Goal: Information Seeking & Learning: Learn about a topic

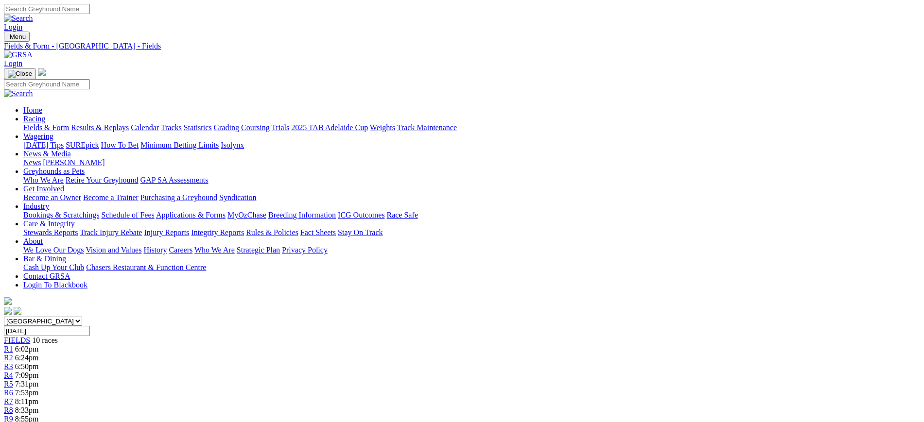
click at [41, 158] on link "News" at bounding box center [31, 162] width 17 height 8
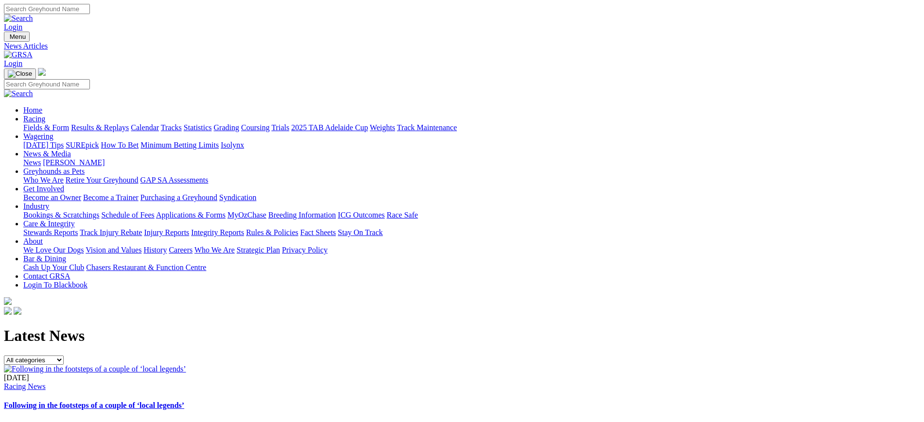
click at [186, 365] on img at bounding box center [95, 369] width 182 height 9
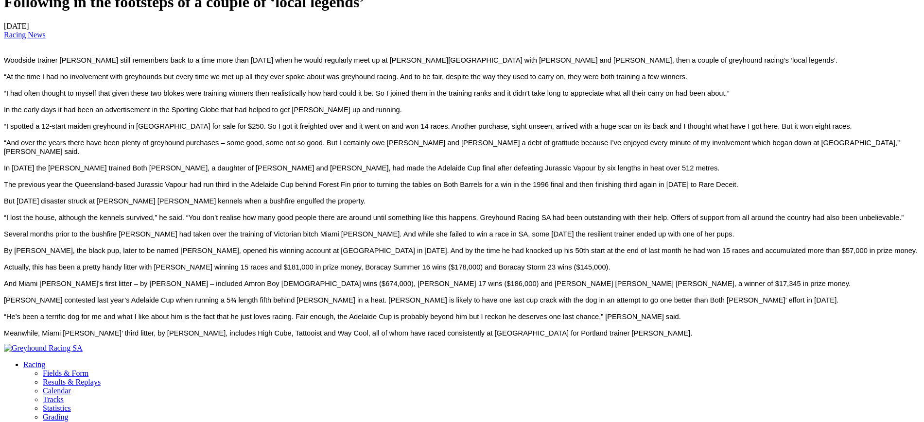
scroll to position [335, 0]
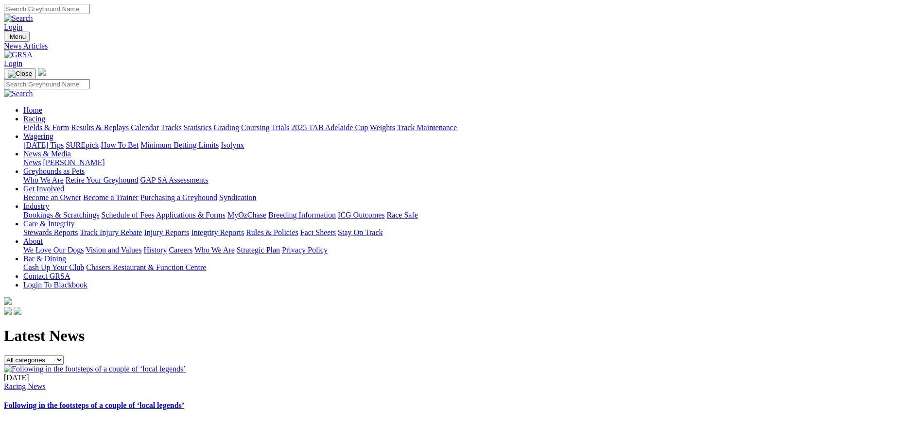
click at [33, 51] on link at bounding box center [18, 55] width 29 height 8
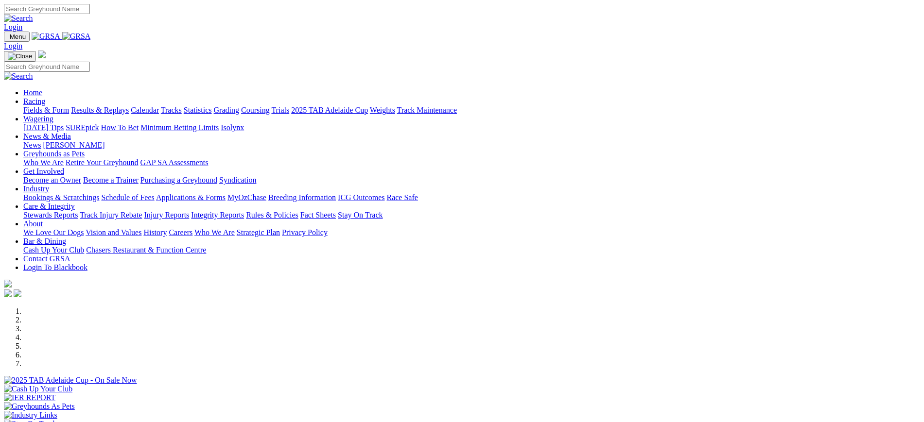
click at [270, 106] on link "Coursing" at bounding box center [255, 110] width 29 height 8
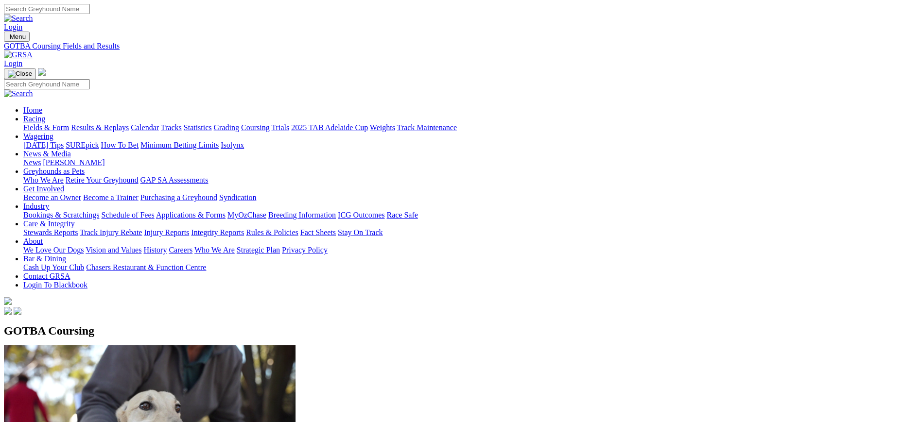
click at [33, 51] on img at bounding box center [18, 55] width 29 height 9
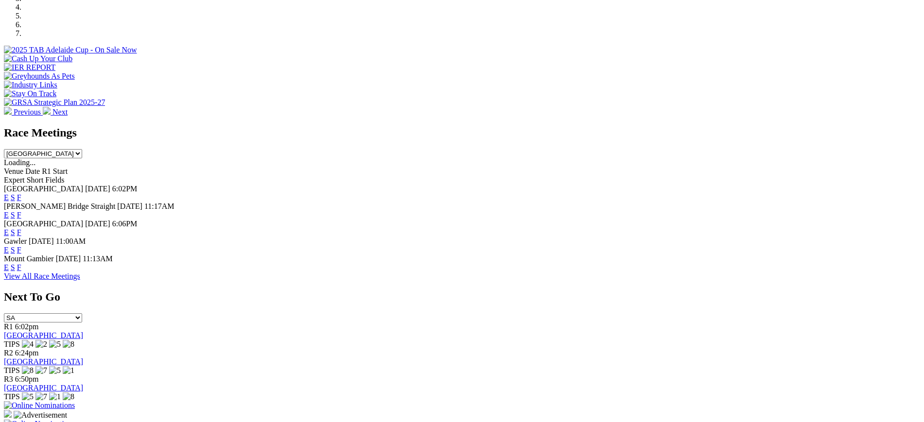
scroll to position [333, 0]
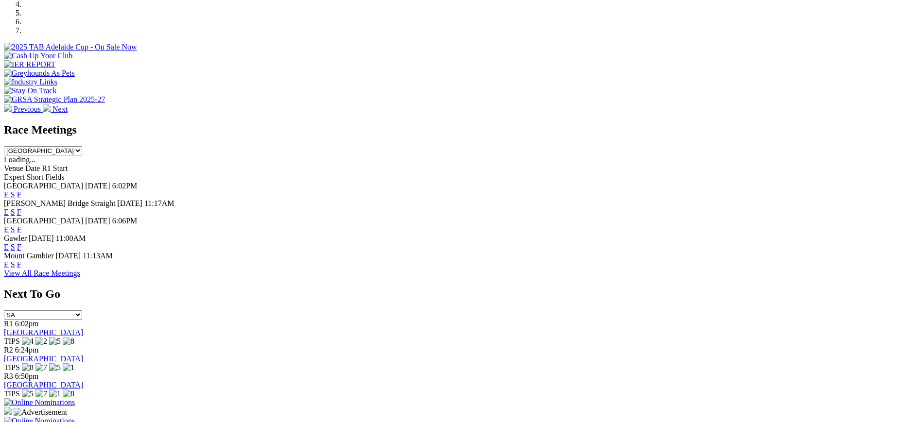
click at [21, 225] on link "F" at bounding box center [19, 229] width 4 height 8
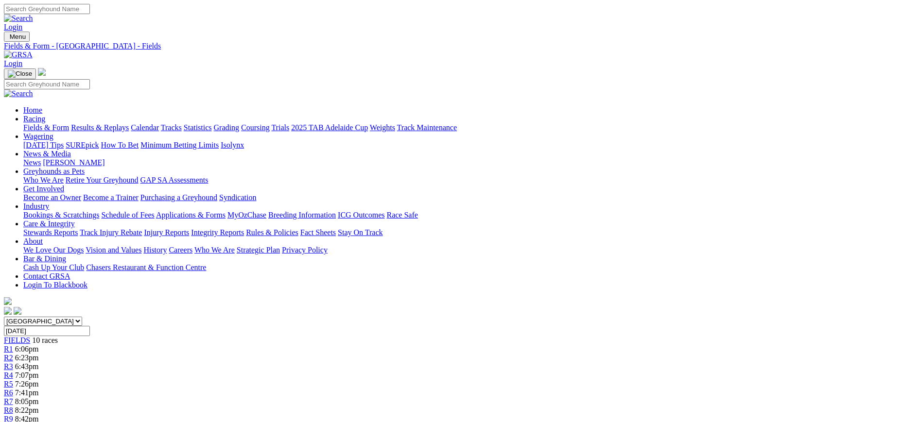
click at [33, 51] on img at bounding box center [18, 55] width 29 height 9
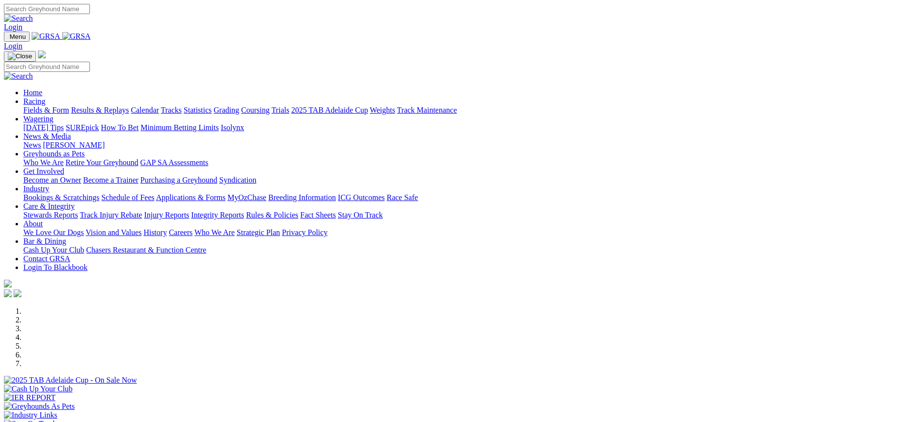
click at [209, 46] on div "Menu Login Home Racing Fields & Form Results & Replays Calendar Tracks Statisti…" at bounding box center [462, 166] width 916 height 268
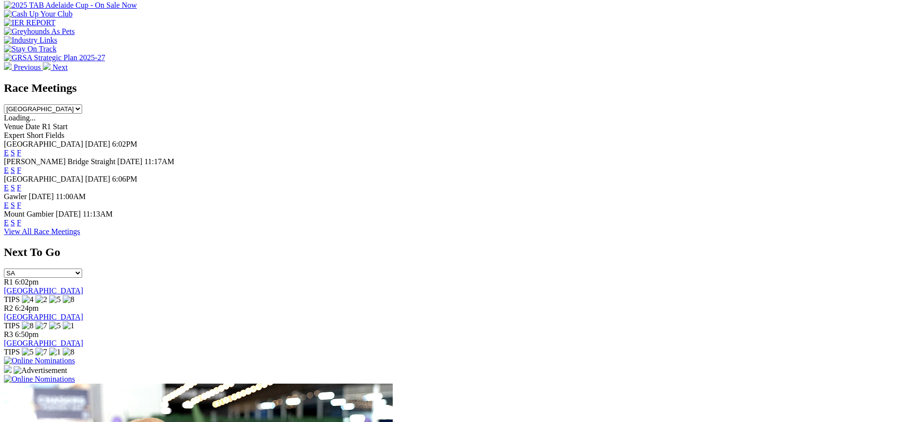
scroll to position [369, 0]
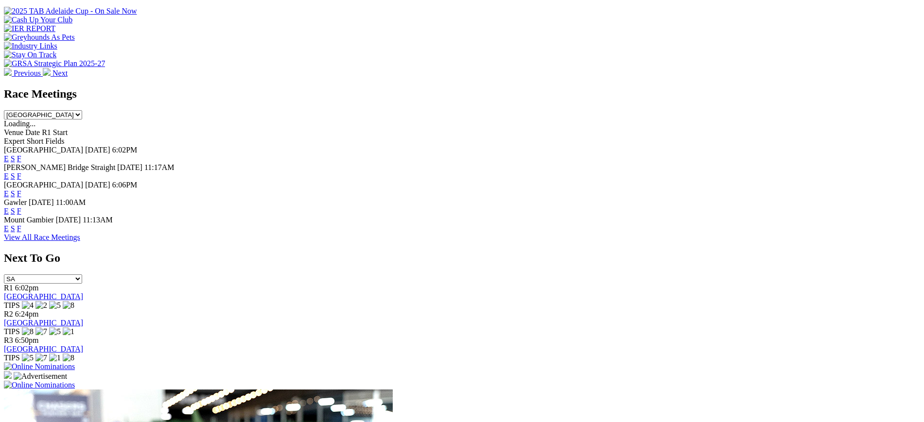
click at [21, 207] on link "F" at bounding box center [19, 211] width 4 height 8
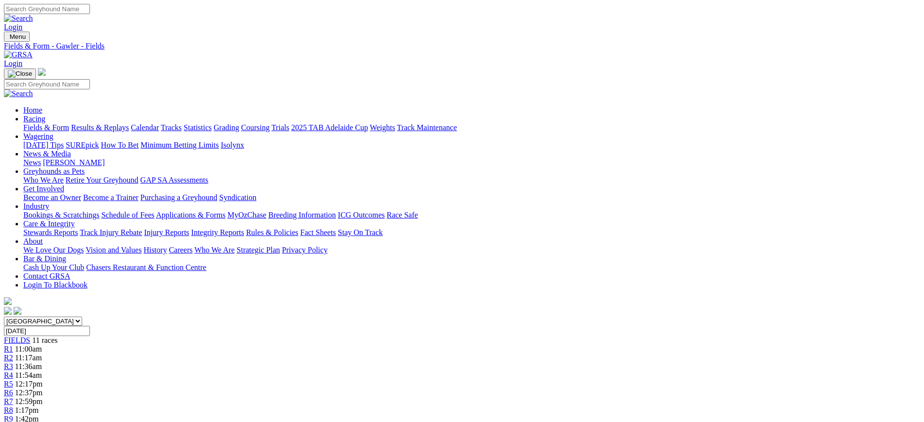
click at [33, 51] on img at bounding box center [18, 55] width 29 height 9
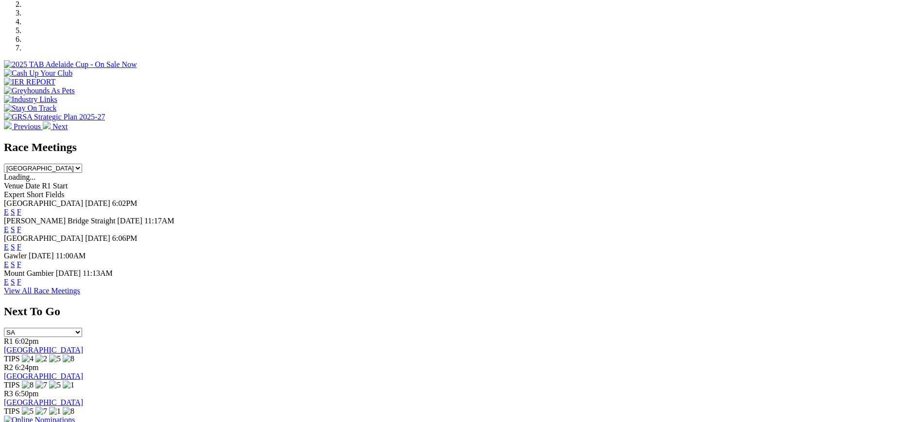
scroll to position [322, 0]
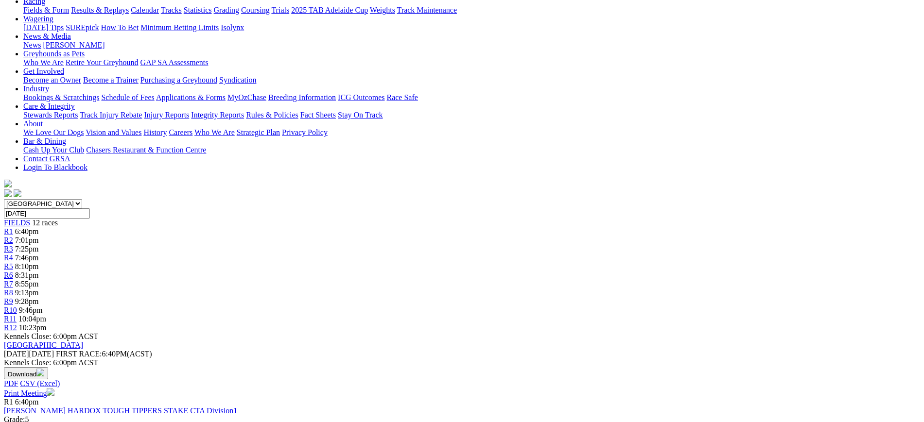
scroll to position [115, 0]
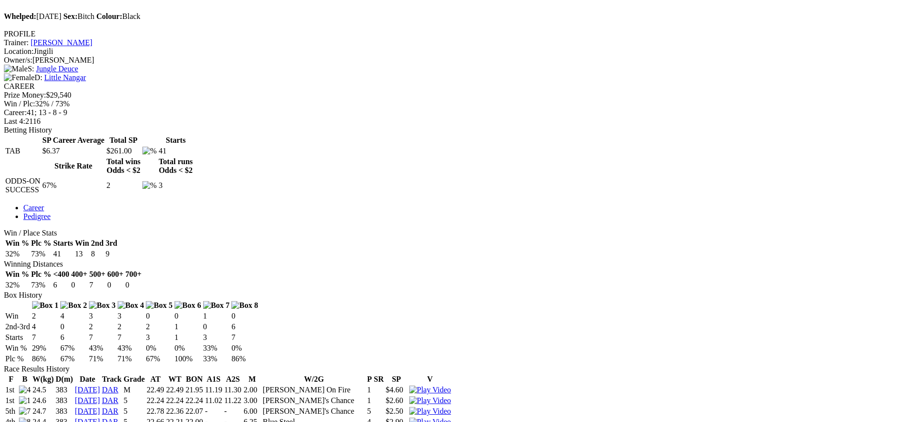
scroll to position [382, 0]
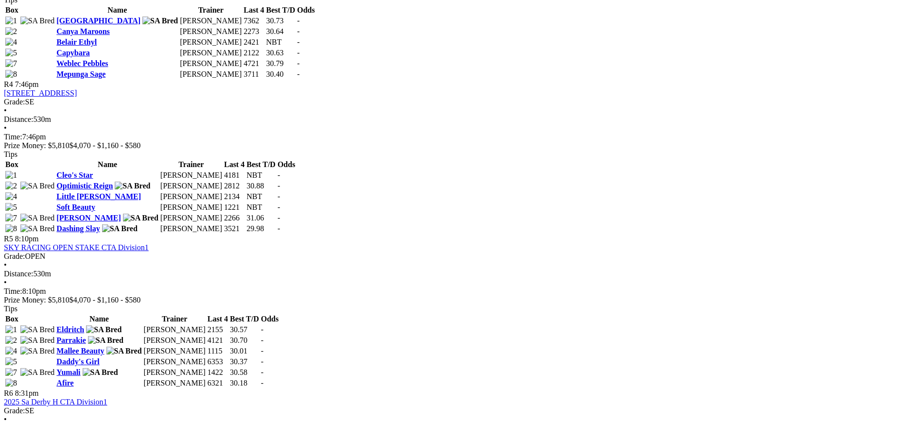
scroll to position [912, 0]
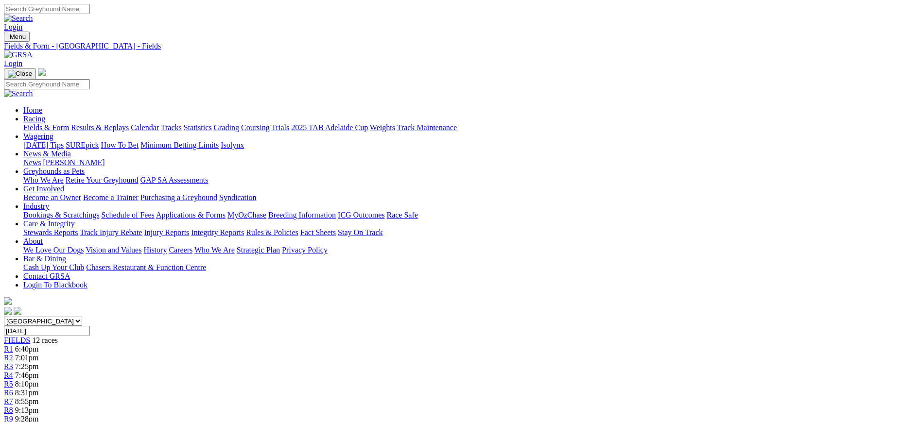
click at [41, 158] on link "News" at bounding box center [31, 162] width 17 height 8
